Goal: Task Accomplishment & Management: Use online tool/utility

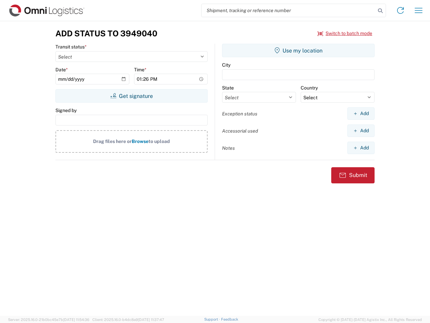
click at [289, 10] on input "search" at bounding box center [289, 10] width 174 height 13
click at [380, 11] on icon at bounding box center [380, 10] width 9 height 9
click at [401, 10] on icon at bounding box center [400, 10] width 11 height 11
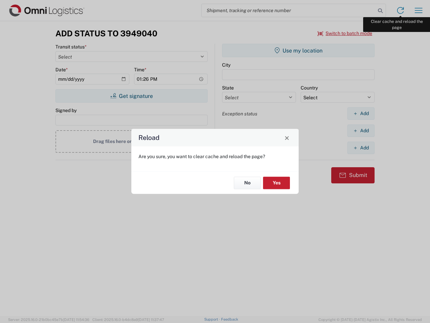
click at [419, 10] on div "Reload Are you sure, you want to clear cache and reload the page? No Yes" at bounding box center [215, 161] width 430 height 323
click at [345, 33] on div "Reload Are you sure, you want to clear cache and reload the page? No Yes" at bounding box center [215, 161] width 430 height 323
click at [131, 96] on div "Reload Are you sure, you want to clear cache and reload the page? No Yes" at bounding box center [215, 161] width 430 height 323
click at [298, 50] on div "Reload Are you sure, you want to clear cache and reload the page? No Yes" at bounding box center [215, 161] width 430 height 323
click at [361, 113] on div "Reload Are you sure, you want to clear cache and reload the page? No Yes" at bounding box center [215, 161] width 430 height 323
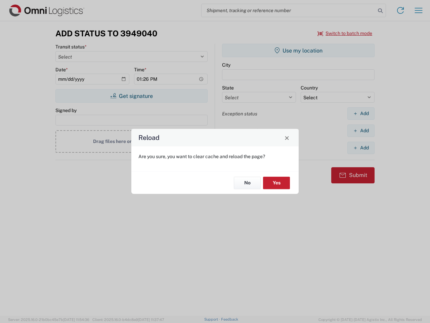
click at [361, 130] on div "Reload Are you sure, you want to clear cache and reload the page? No Yes" at bounding box center [215, 161] width 430 height 323
click at [361, 148] on div "Reload Are you sure, you want to clear cache and reload the page? No Yes" at bounding box center [215, 161] width 430 height 323
